Goal: Task Accomplishment & Management: Use online tool/utility

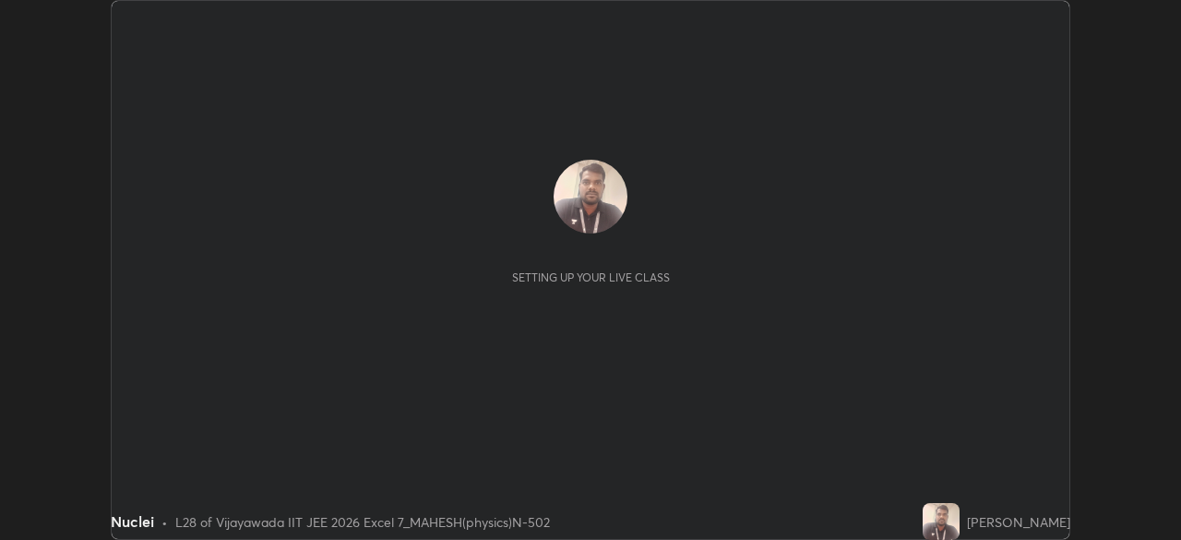
scroll to position [540, 1180]
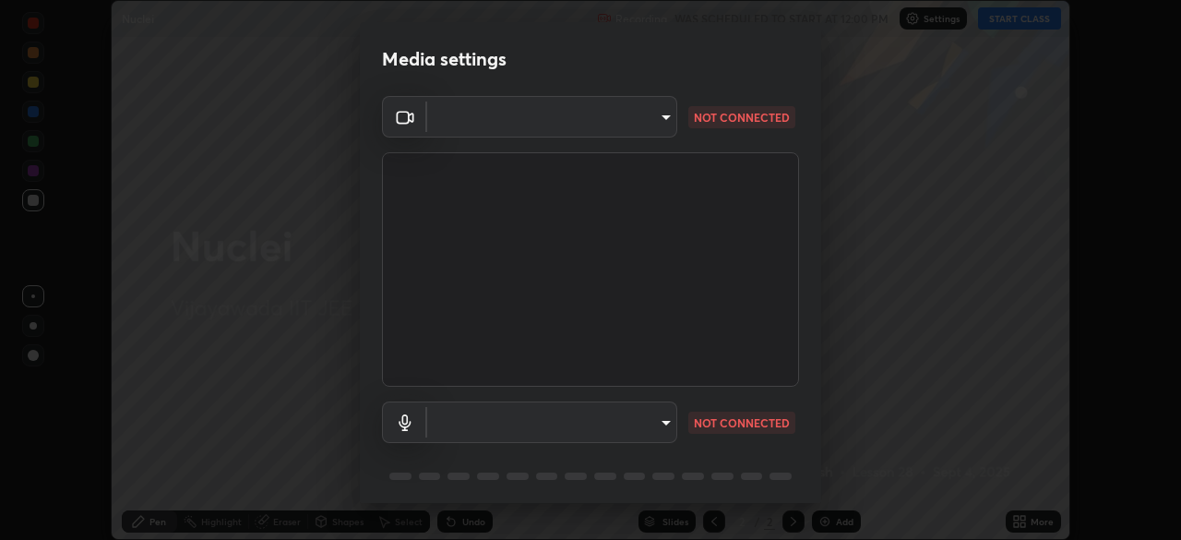
type input "d156d3b777f3542f4a4346722aad6bb7937ae4405c675dc9ff857dfa090fde0c"
type input "default"
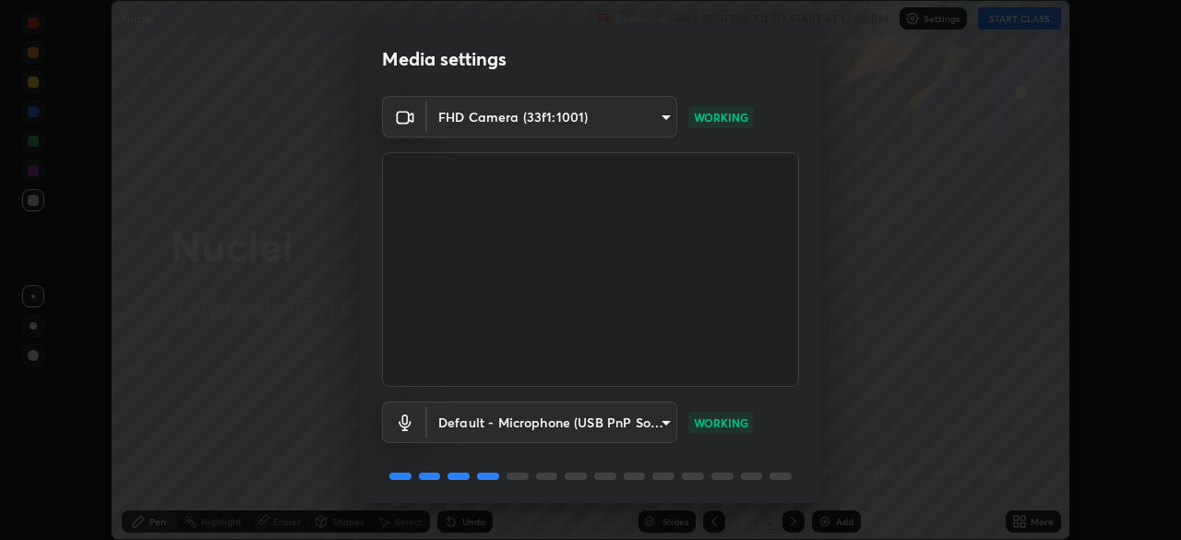
scroll to position [65, 0]
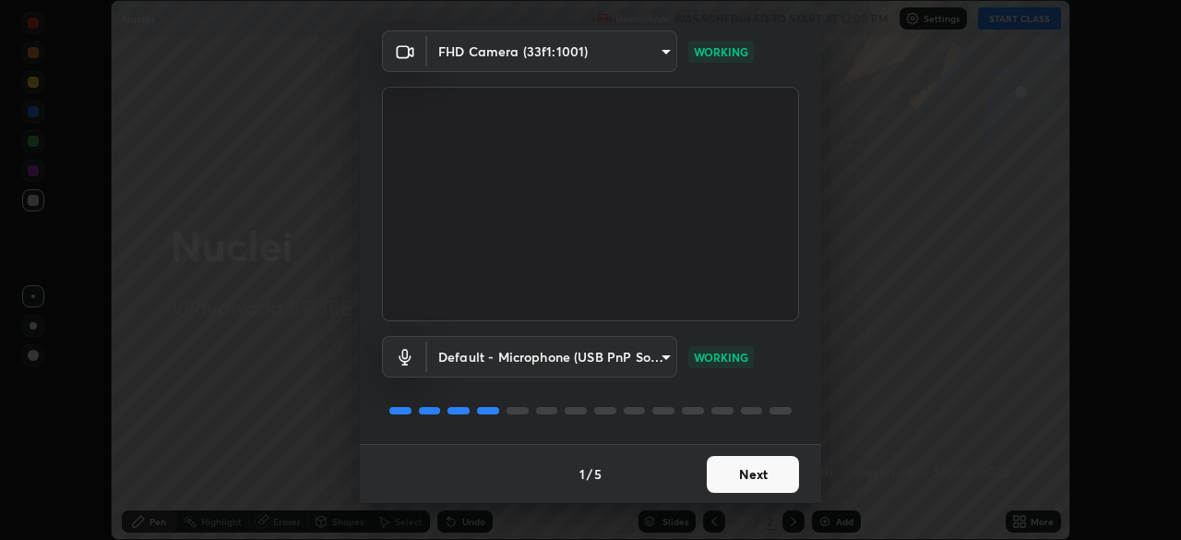
click at [744, 474] on button "Next" at bounding box center [753, 474] width 92 height 37
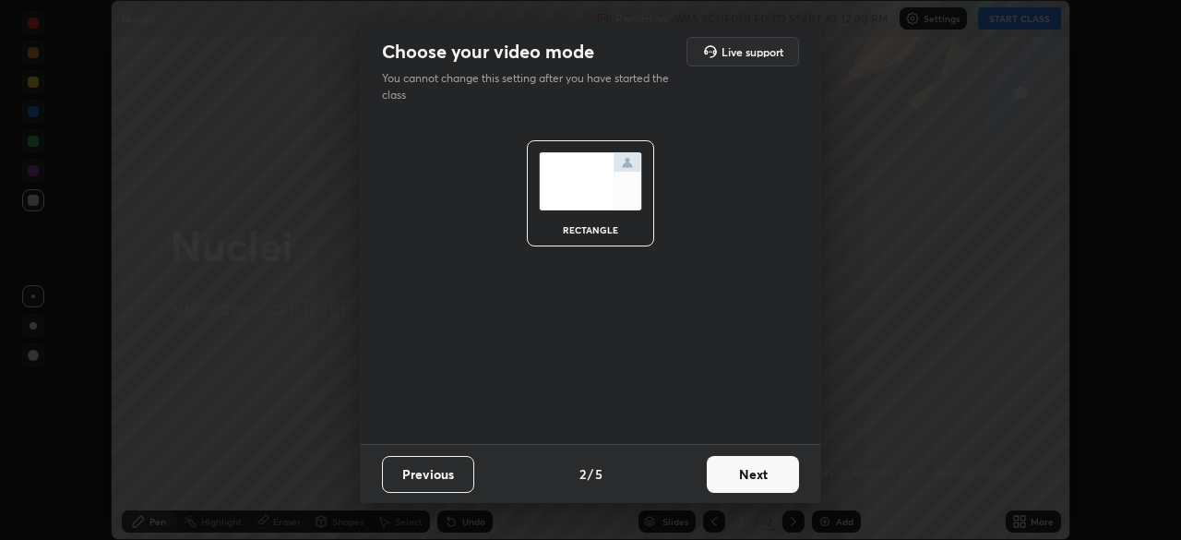
scroll to position [0, 0]
click at [746, 471] on button "Next" at bounding box center [753, 474] width 92 height 37
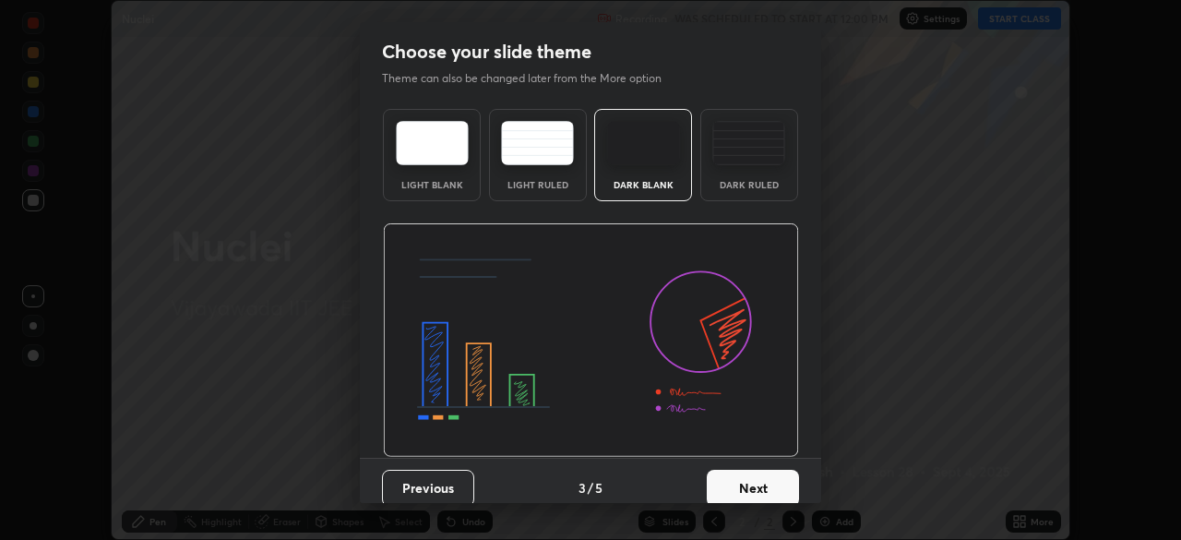
click at [745, 480] on button "Next" at bounding box center [753, 488] width 92 height 37
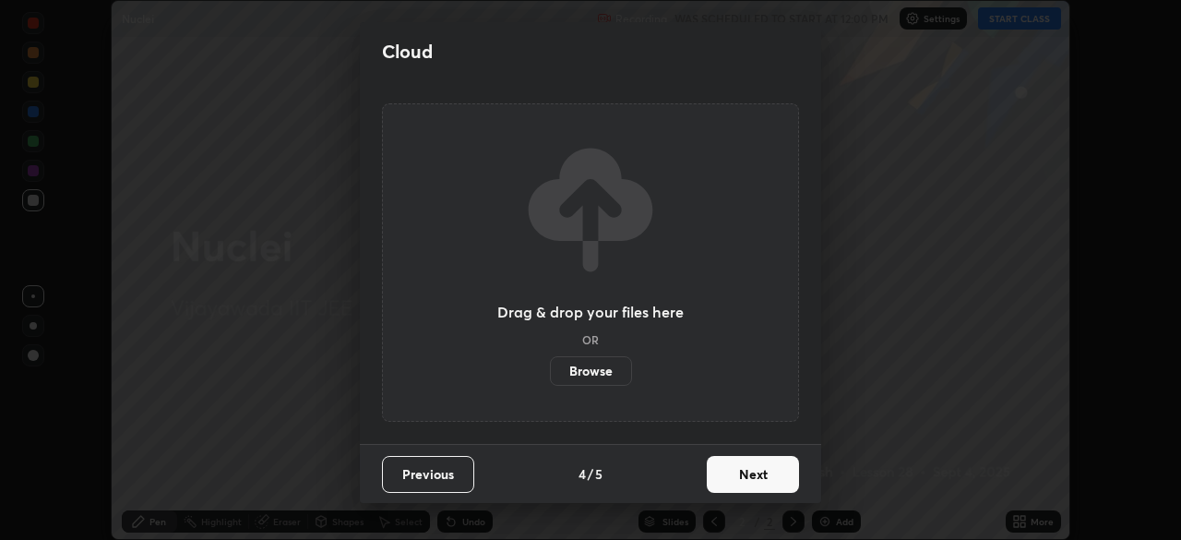
click at [768, 468] on button "Next" at bounding box center [753, 474] width 92 height 37
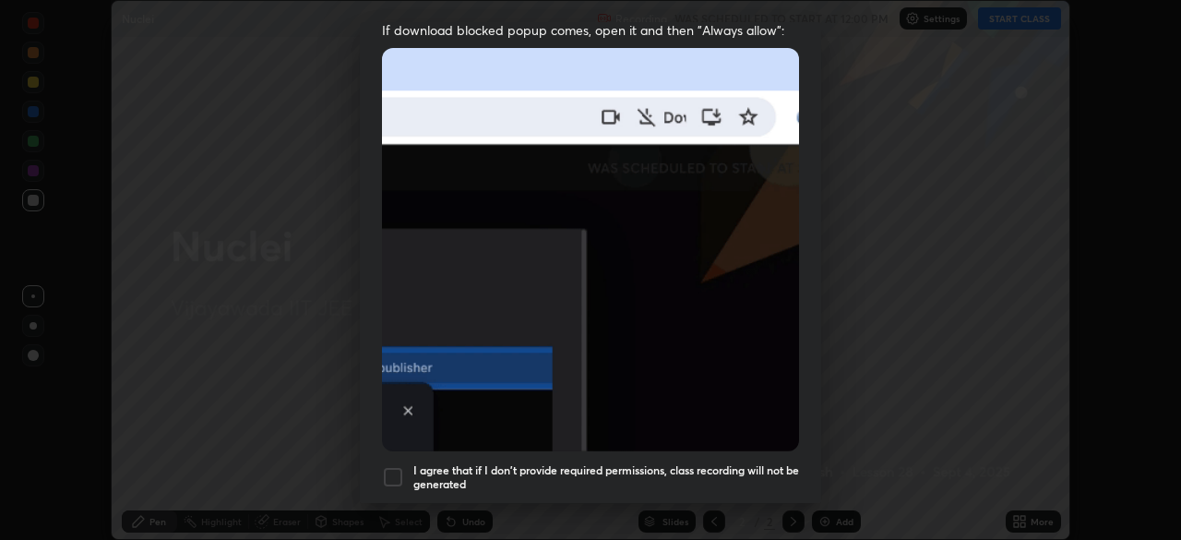
scroll to position [442, 0]
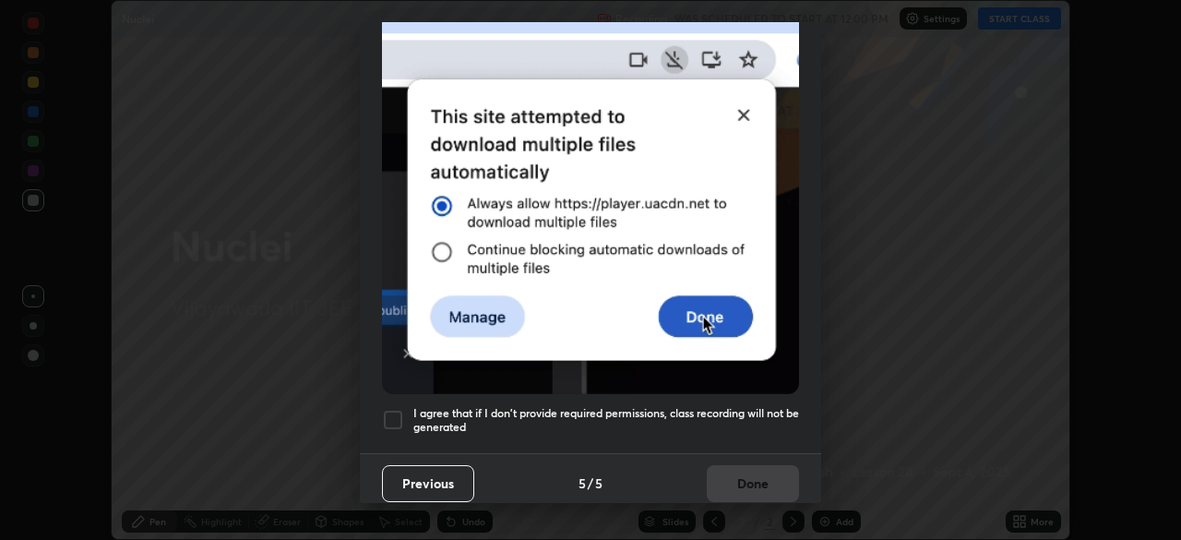
click at [390, 410] on div at bounding box center [393, 420] width 22 height 22
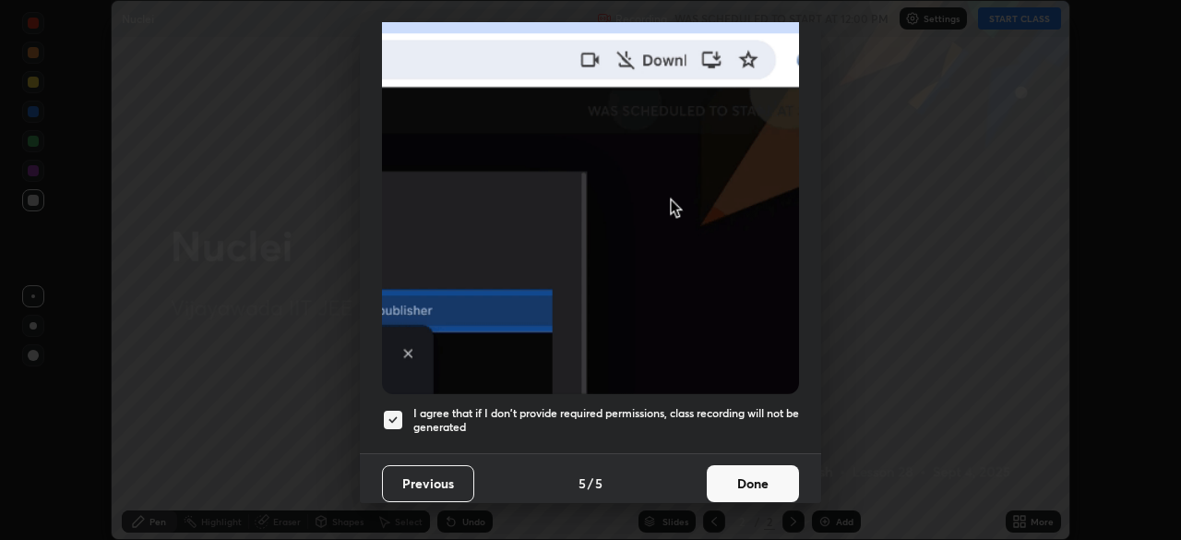
click at [748, 474] on button "Done" at bounding box center [753, 483] width 92 height 37
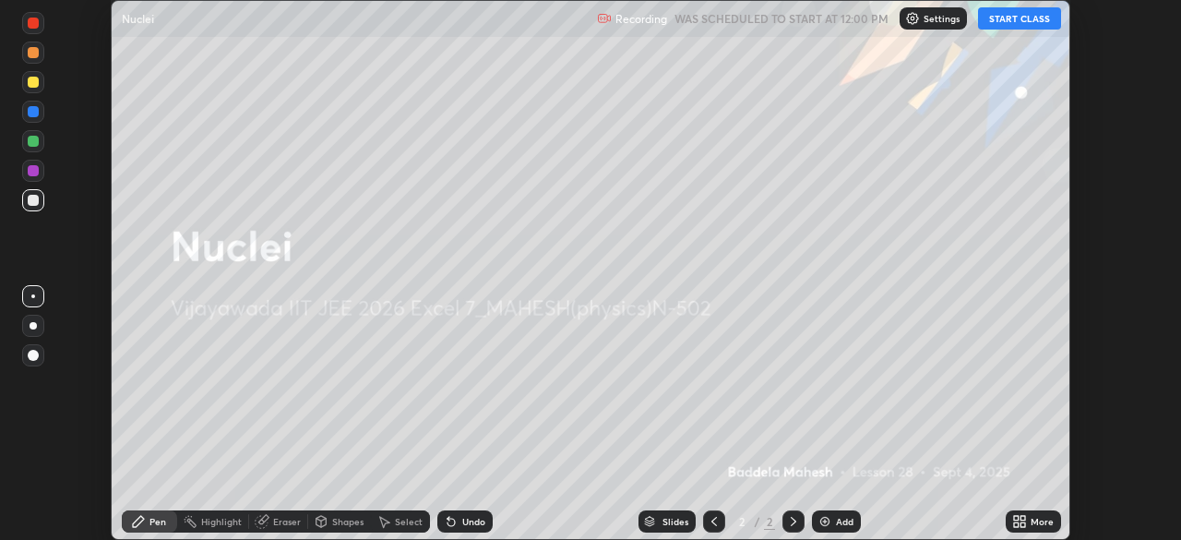
click at [1004, 24] on button "START CLASS" at bounding box center [1019, 18] width 83 height 22
